Goal: Task Accomplishment & Management: Complete application form

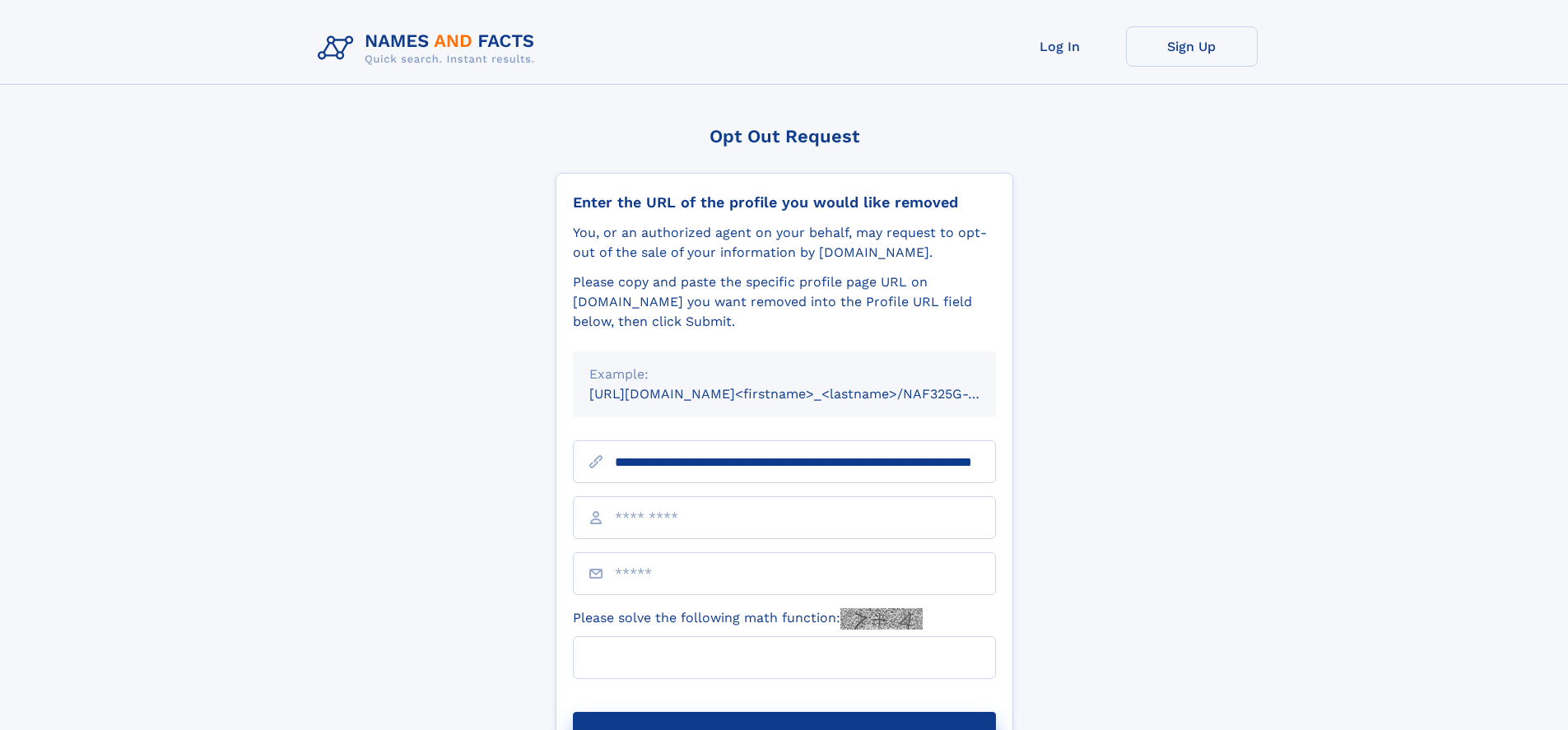
scroll to position [0, 153]
type input "**********"
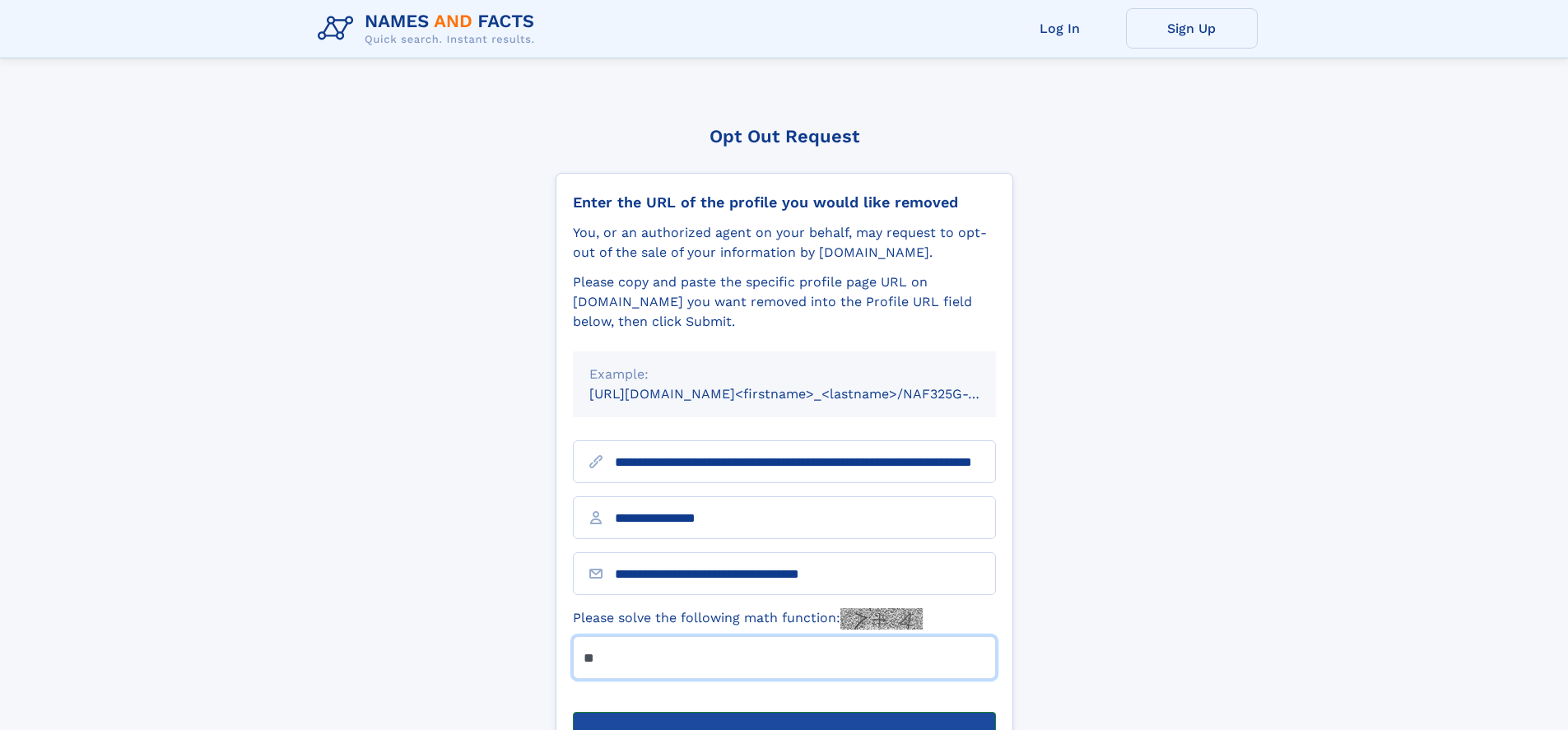
type input "**"
click at [784, 712] on button "Submit Opt Out Request" at bounding box center [784, 737] width 423 height 52
